Goal: Transaction & Acquisition: Purchase product/service

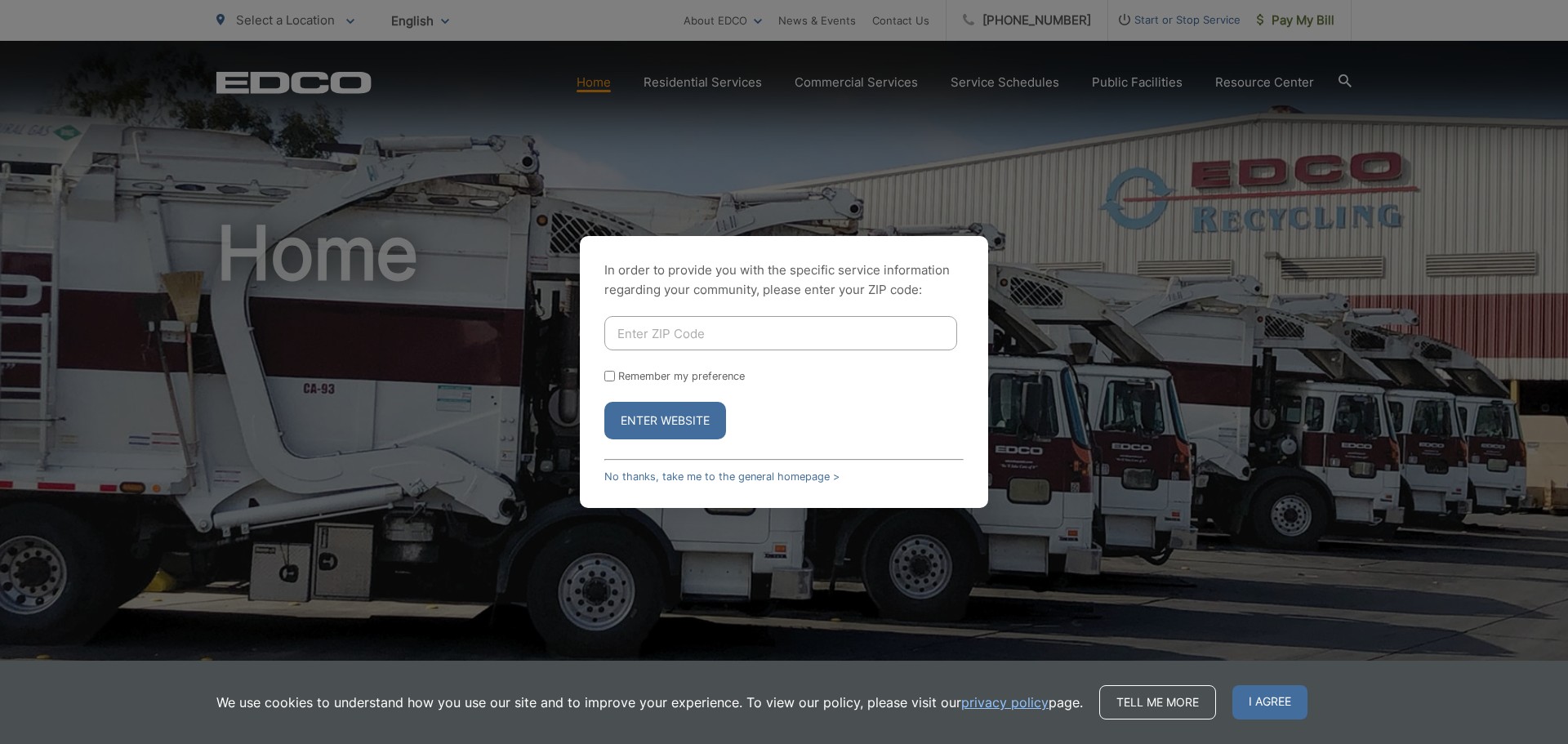
click at [739, 341] on input "Enter ZIP Code" at bounding box center [781, 334] width 353 height 34
type input "90275"
click at [708, 430] on button "Enter Website" at bounding box center [665, 421] width 122 height 38
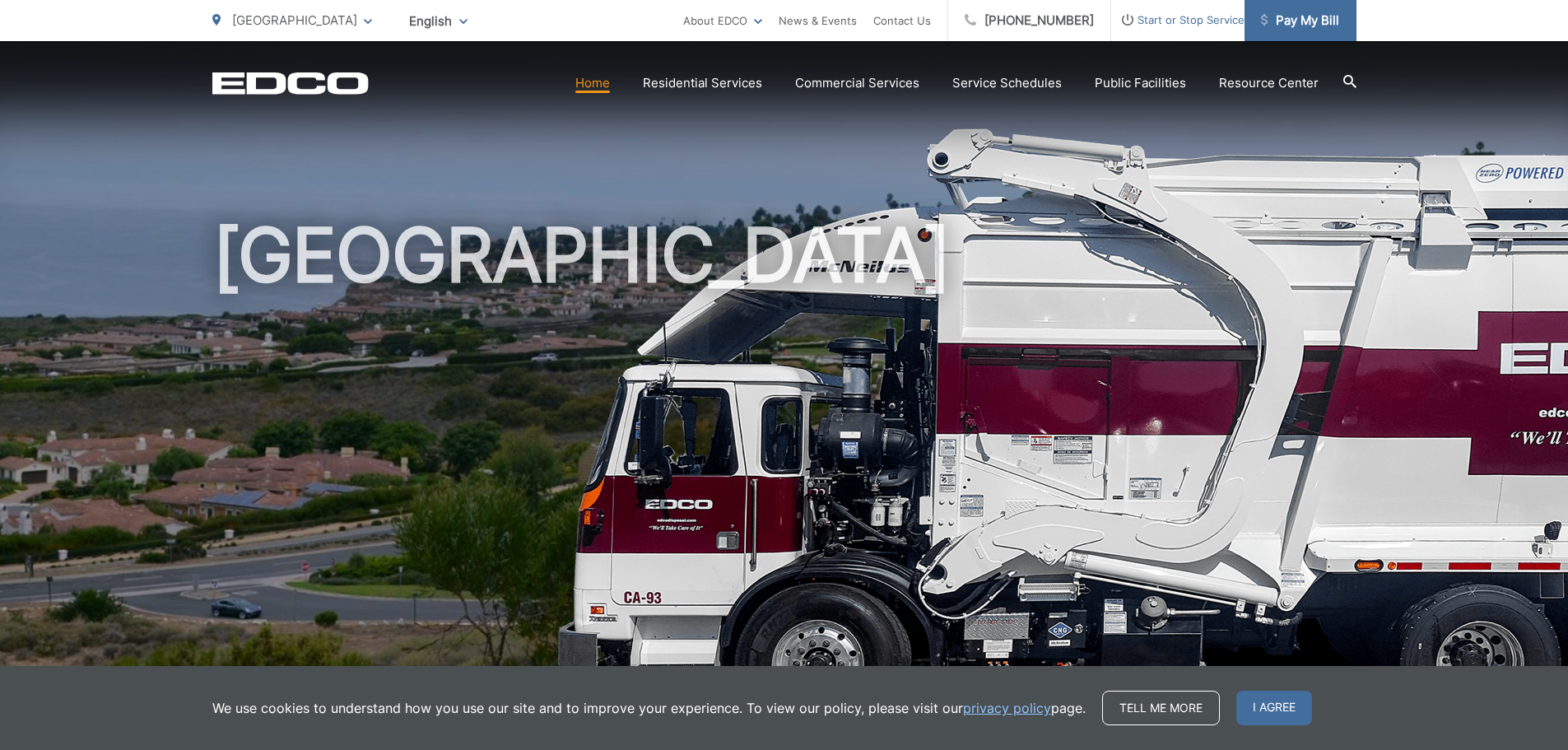
click at [1285, 18] on span "Pay My Bill" at bounding box center [1301, 20] width 78 height 20
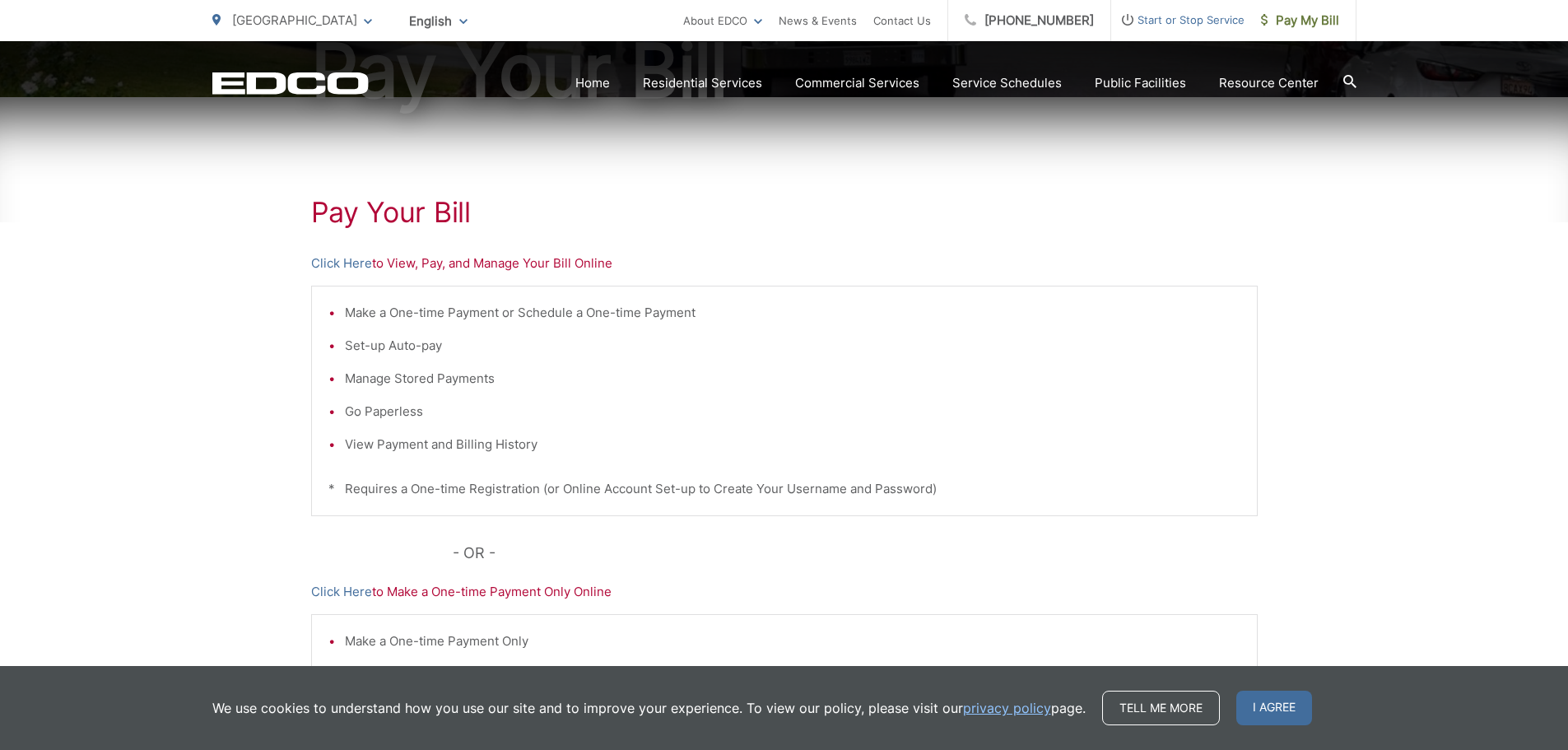
scroll to position [247, 0]
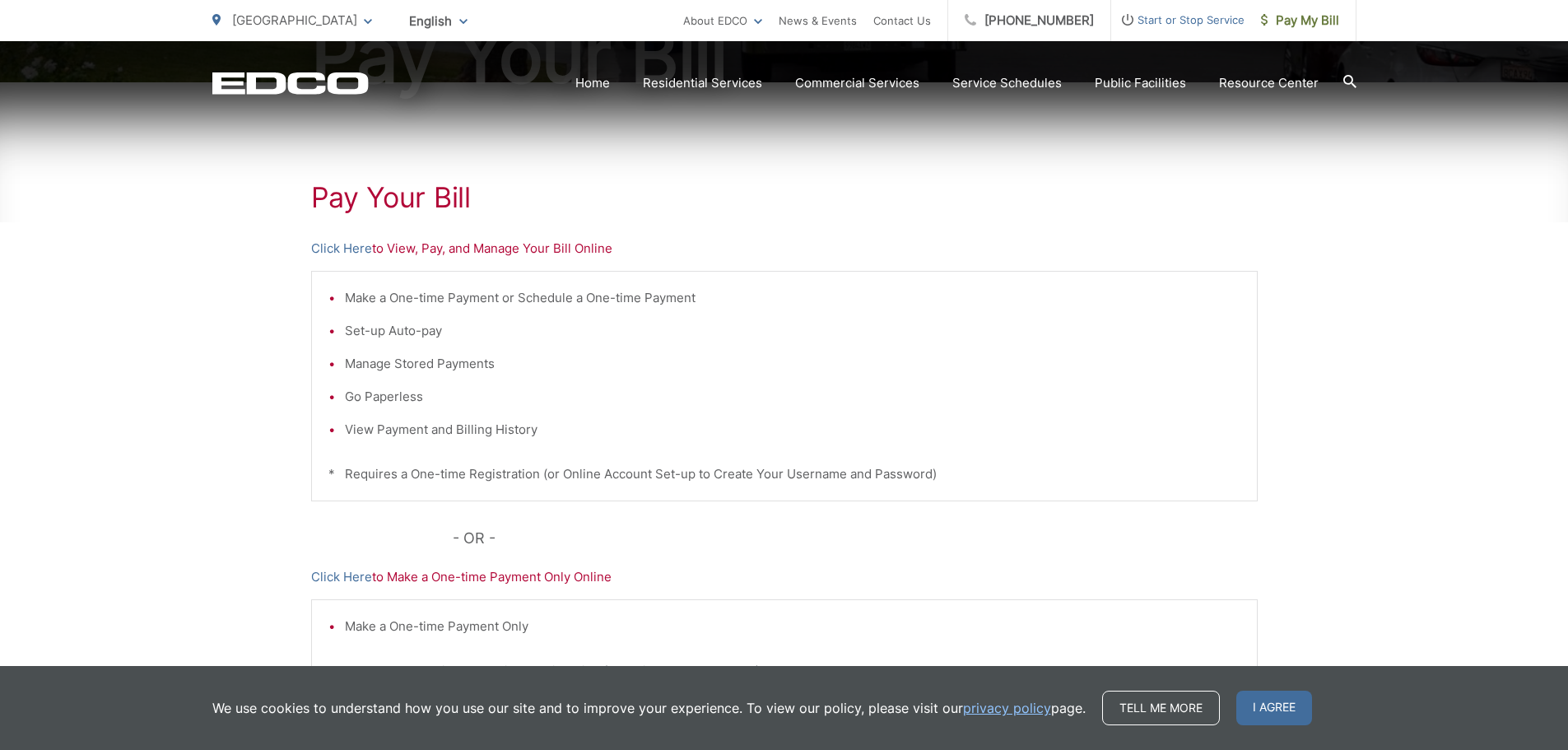
click at [440, 250] on p "Click Here to View, Pay, and Manage Your Bill Online" at bounding box center [784, 248] width 947 height 20
click at [402, 244] on p "Click Here to View, Pay, and Manage Your Bill Online" at bounding box center [784, 248] width 947 height 20
click at [340, 250] on link "Click Here" at bounding box center [342, 248] width 61 height 20
